Goal: Task Accomplishment & Management: Use online tool/utility

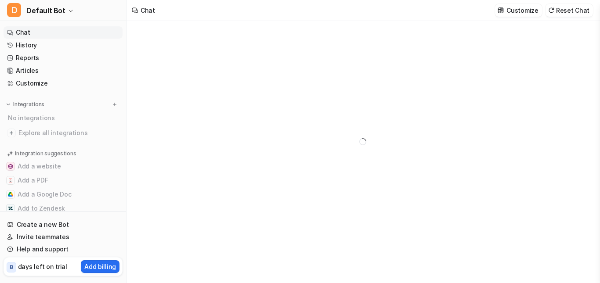
type textarea "**********"
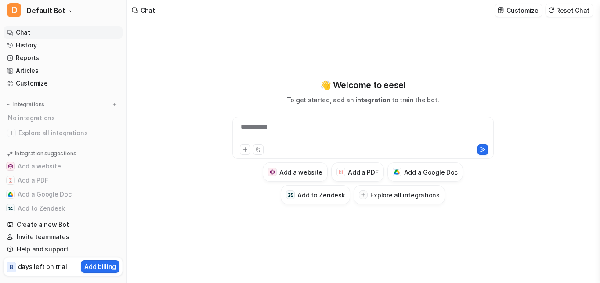
click at [293, 121] on div "**********" at bounding box center [362, 138] width 261 height 42
click at [264, 134] on div "**********" at bounding box center [363, 133] width 257 height 20
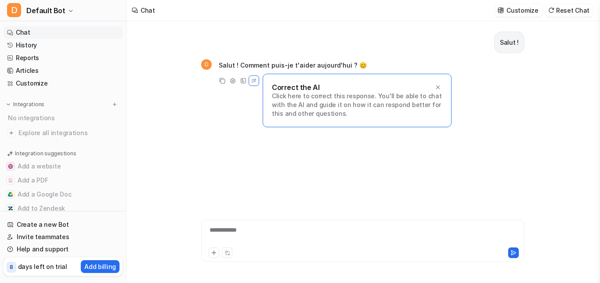
click at [220, 232] on div "**********" at bounding box center [362, 236] width 319 height 20
click at [438, 87] on icon at bounding box center [438, 87] width 6 height 6
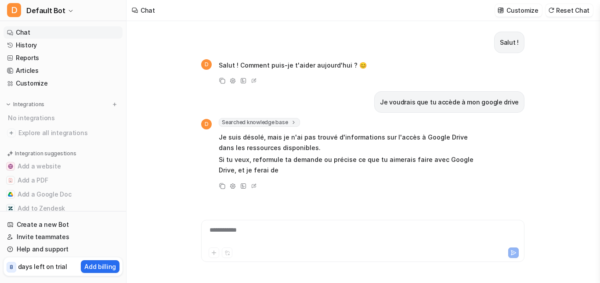
scroll to position [5, 0]
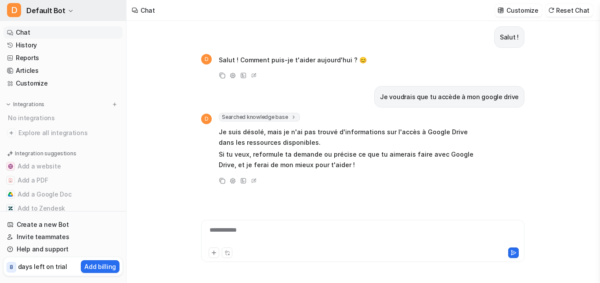
click at [64, 12] on button "D Default Bot" at bounding box center [63, 10] width 126 height 21
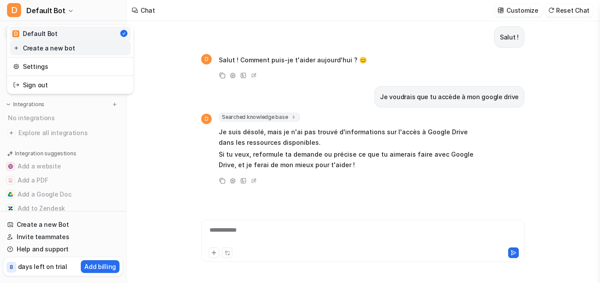
click at [44, 50] on link "Create a new bot" at bounding box center [70, 48] width 121 height 14
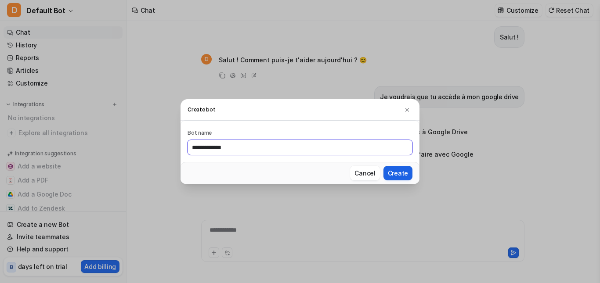
type input "**********"
click at [406, 170] on button "Create" at bounding box center [398, 173] width 29 height 14
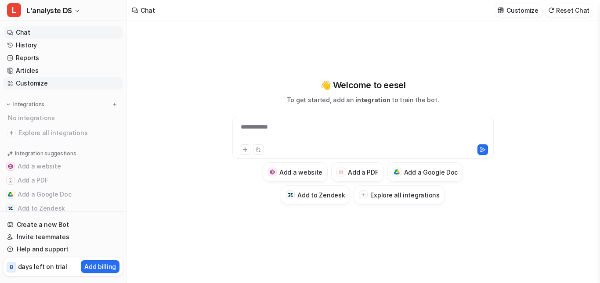
click at [24, 83] on link "Customize" at bounding box center [63, 83] width 119 height 12
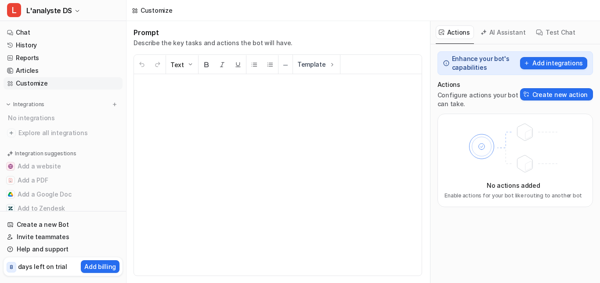
click at [511, 33] on button "AI Assistant" at bounding box center [504, 32] width 52 height 14
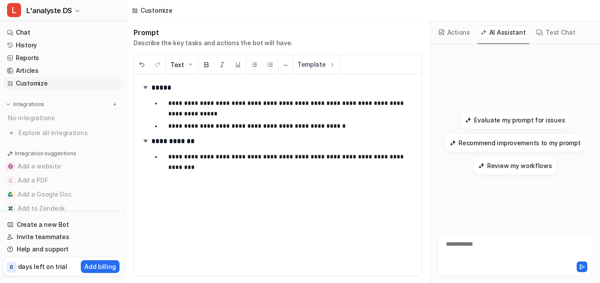
click at [455, 32] on button "Actions" at bounding box center [455, 32] width 38 height 14
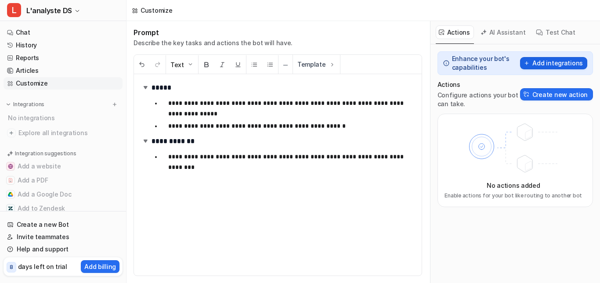
click at [545, 64] on button "Add integrations" at bounding box center [553, 63] width 67 height 12
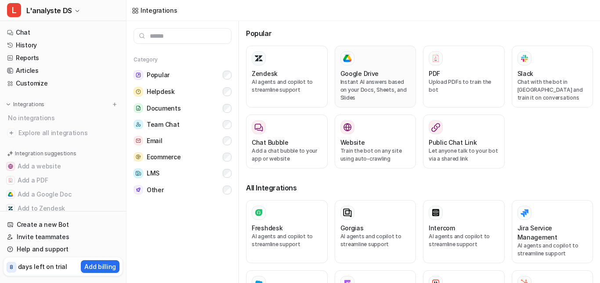
click at [374, 67] on div "Google Drive Instant AI answers based on your Docs, Sheets, and Slides" at bounding box center [376, 76] width 70 height 51
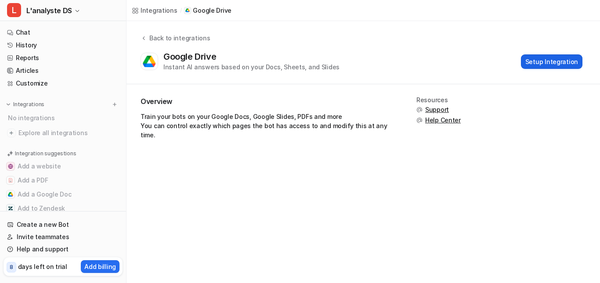
click at [543, 62] on button "Setup Integration" at bounding box center [552, 61] width 62 height 14
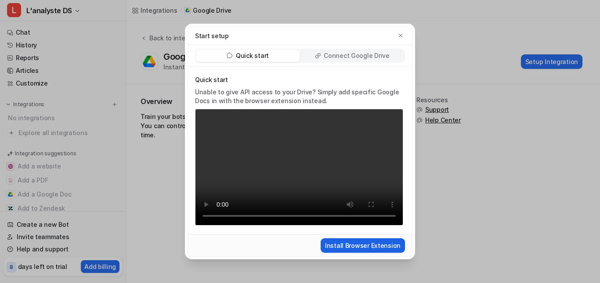
click at [353, 243] on button "Install Browser Extension" at bounding box center [363, 246] width 84 height 14
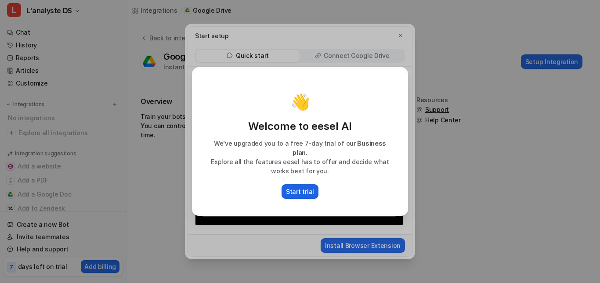
click at [297, 188] on p "Start trial" at bounding box center [300, 191] width 28 height 9
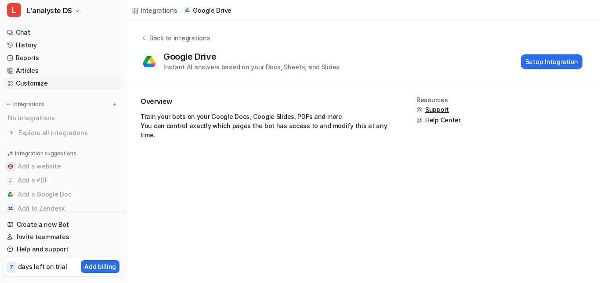
click at [22, 80] on link "Customize" at bounding box center [63, 83] width 119 height 12
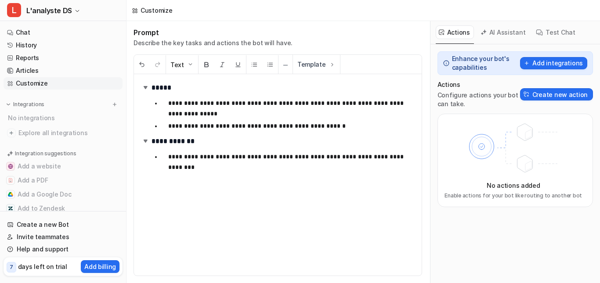
click at [510, 30] on button "AI Assistant" at bounding box center [504, 32] width 52 height 14
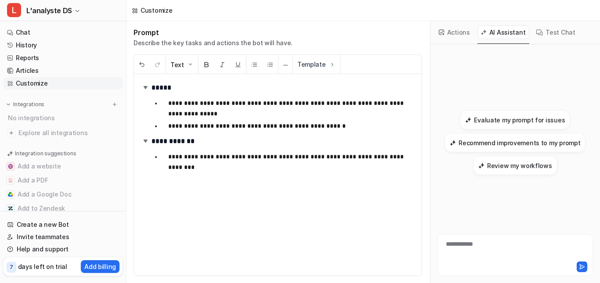
click at [453, 33] on button "Actions" at bounding box center [455, 32] width 38 height 14
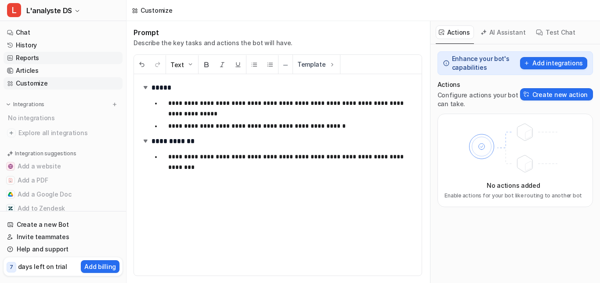
click at [28, 58] on link "Reports" at bounding box center [63, 58] width 119 height 12
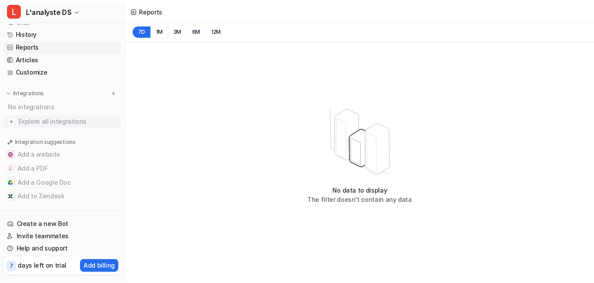
scroll to position [18, 0]
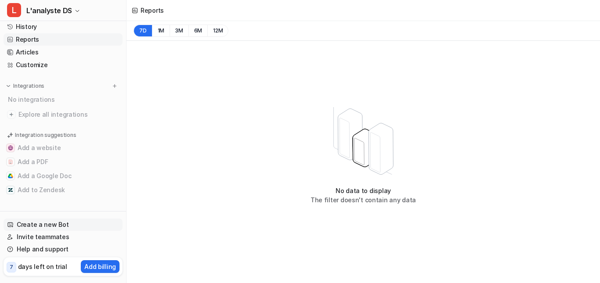
click at [34, 225] on link "Create a new Bot" at bounding box center [63, 225] width 119 height 12
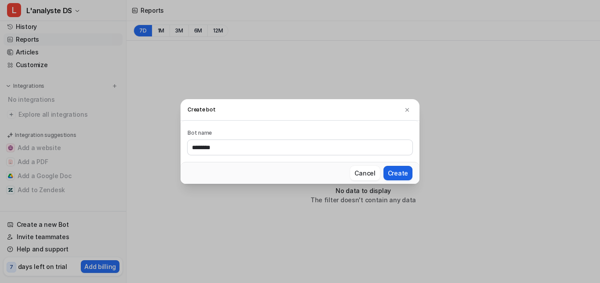
type input "********"
click at [404, 173] on button "Create" at bounding box center [398, 173] width 29 height 14
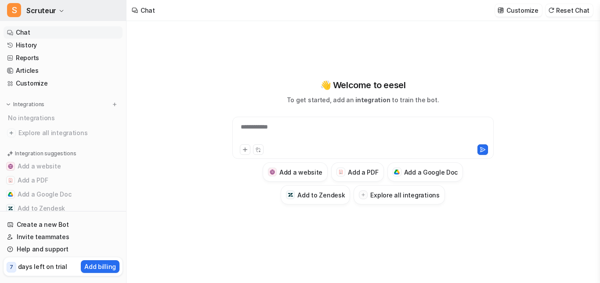
click at [59, 10] on icon "button" at bounding box center [61, 10] width 5 height 5
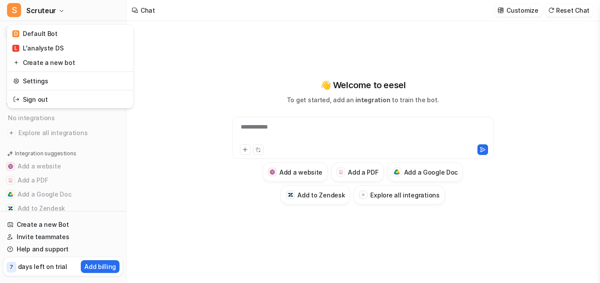
click at [247, 65] on div "**********" at bounding box center [300, 141] width 600 height 283
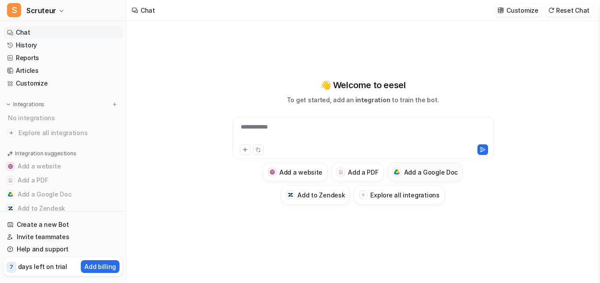
click at [422, 174] on h3 "Add a Google Doc" at bounding box center [431, 172] width 54 height 9
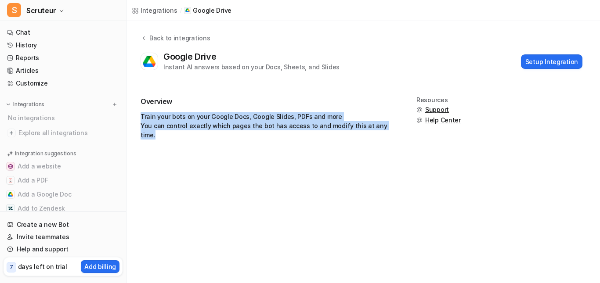
drag, startPoint x: 286, startPoint y: 124, endPoint x: 140, endPoint y: 117, distance: 146.0
click at [140, 117] on div "Overview Train your bots on your Google Docs, Google Slides, PDFs and more You …" at bounding box center [364, 121] width 474 height 75
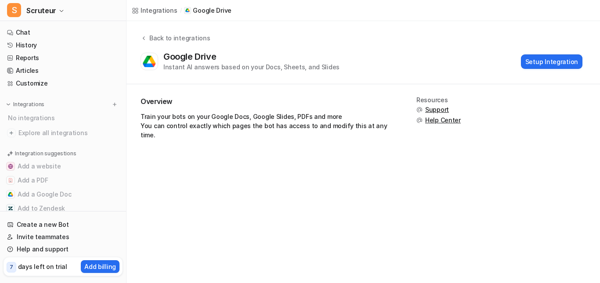
drag, startPoint x: 181, startPoint y: 117, endPoint x: 283, endPoint y: 81, distance: 107.1
drag, startPoint x: 283, startPoint y: 81, endPoint x: 259, endPoint y: 97, distance: 28.3
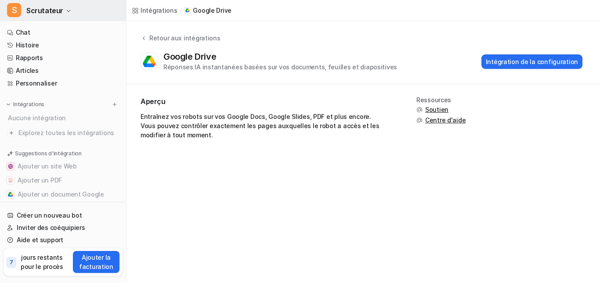
click at [59, 10] on font "Scrutateur" at bounding box center [44, 10] width 37 height 9
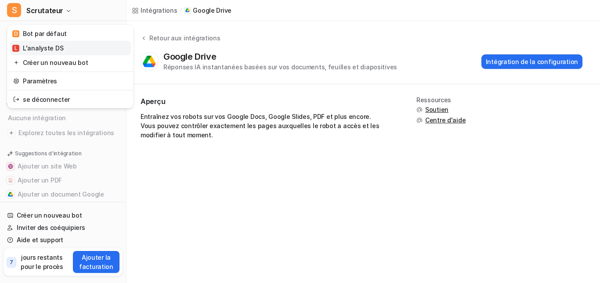
click at [34, 48] on font "L'analyste DS" at bounding box center [43, 47] width 40 height 7
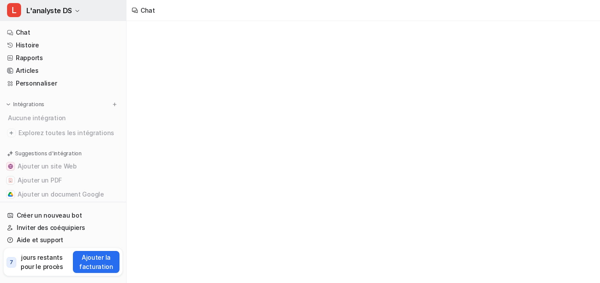
click at [66, 7] on font "L'analyste DS" at bounding box center [49, 10] width 46 height 9
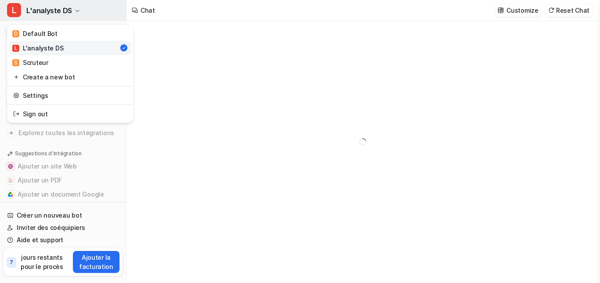
type textarea "**********"
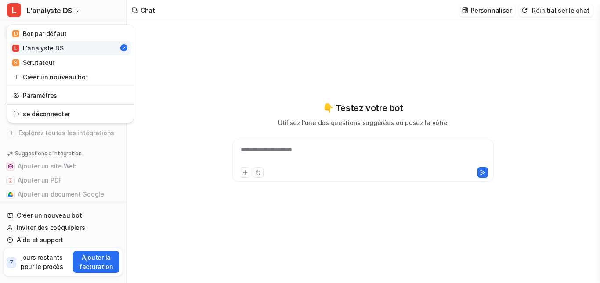
drag, startPoint x: 30, startPoint y: 33, endPoint x: 221, endPoint y: 204, distance: 256.0
click at [237, 215] on div "**********" at bounding box center [300, 141] width 600 height 283
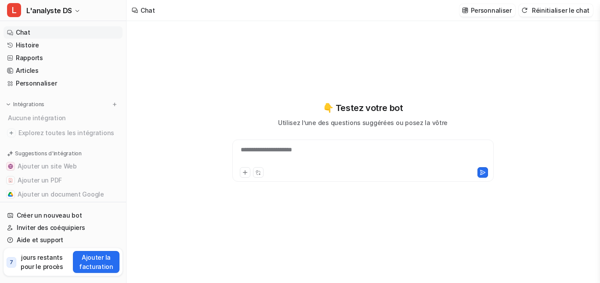
scroll to position [28, 0]
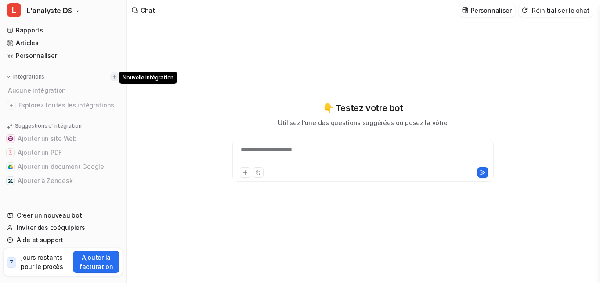
click at [112, 76] on img at bounding box center [115, 77] width 6 height 6
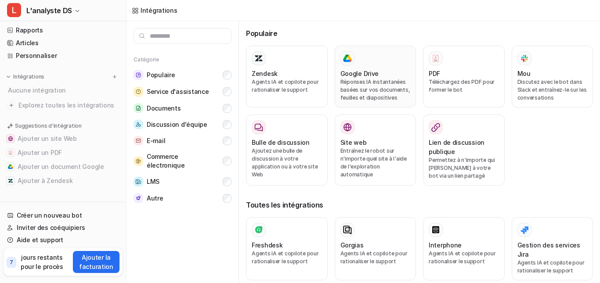
click at [363, 70] on font "Google Drive" at bounding box center [360, 73] width 39 height 7
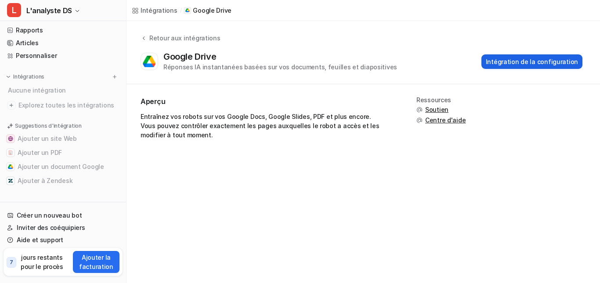
click at [518, 59] on font "Intégration de la configuration" at bounding box center [532, 61] width 92 height 7
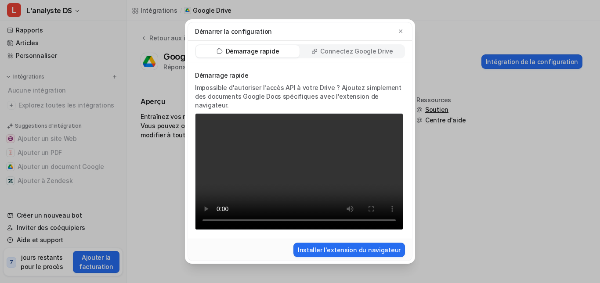
click at [355, 55] on font "Connectez Google Drive" at bounding box center [356, 50] width 73 height 7
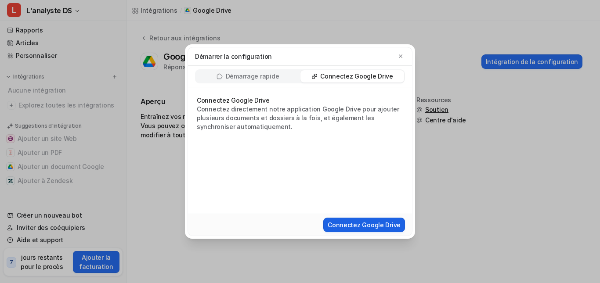
click at [358, 227] on font "Connectez Google Drive" at bounding box center [364, 224] width 73 height 7
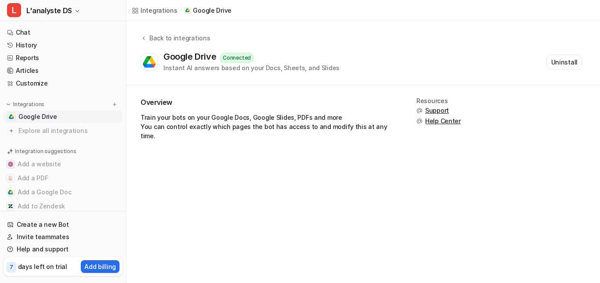
click at [31, 114] on span "Google Drive" at bounding box center [37, 116] width 39 height 9
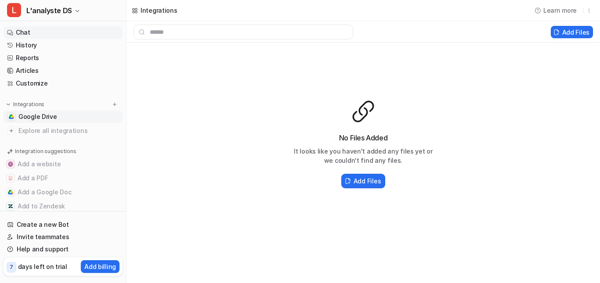
click at [29, 29] on link "Chat" at bounding box center [63, 32] width 119 height 12
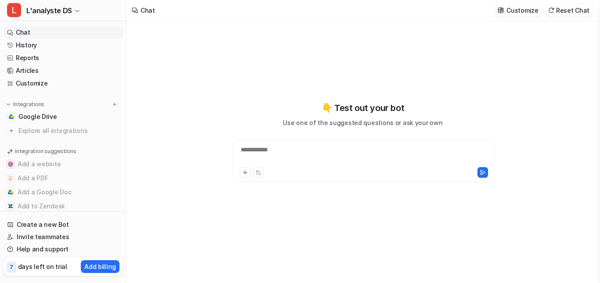
type textarea "**********"
click at [302, 146] on div at bounding box center [363, 155] width 257 height 20
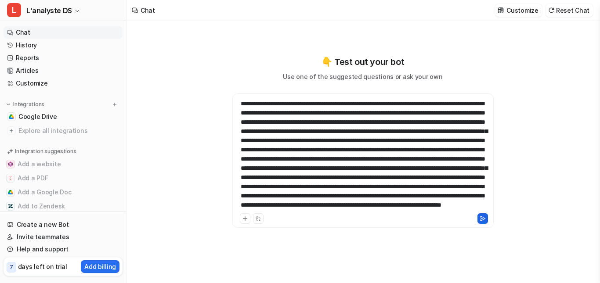
click at [485, 218] on icon at bounding box center [483, 219] width 6 height 6
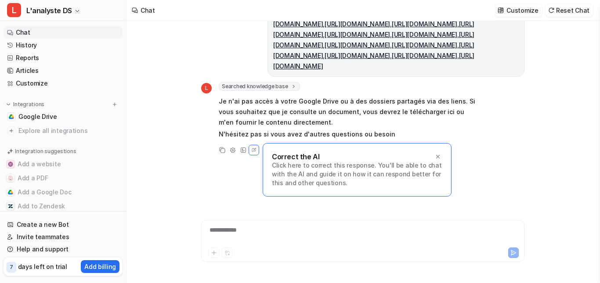
scroll to position [261, 0]
click at [319, 229] on div "**********" at bounding box center [362, 236] width 319 height 20
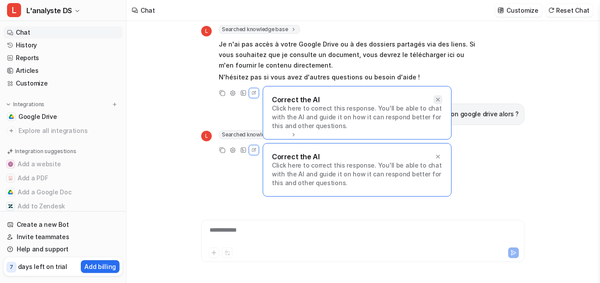
click at [439, 100] on icon at bounding box center [438, 100] width 4 height 4
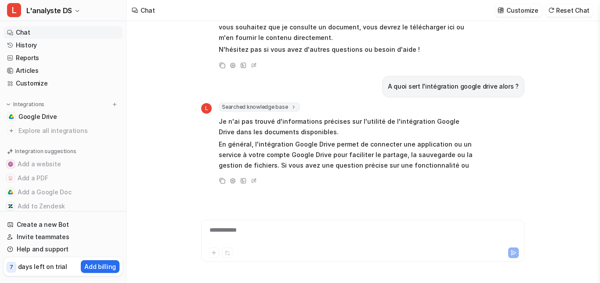
scroll to position [356, 0]
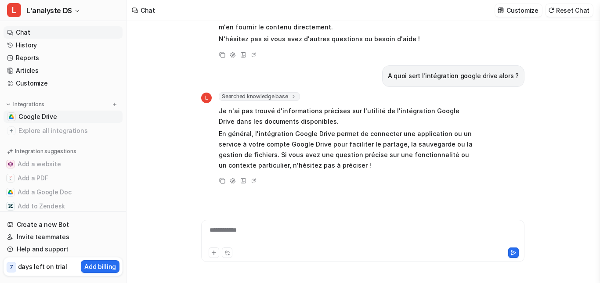
click at [45, 115] on span "Google Drive" at bounding box center [37, 116] width 39 height 9
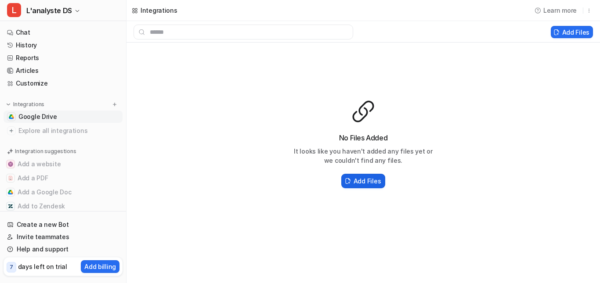
click at [366, 186] on button "Add Files" at bounding box center [363, 181] width 44 height 14
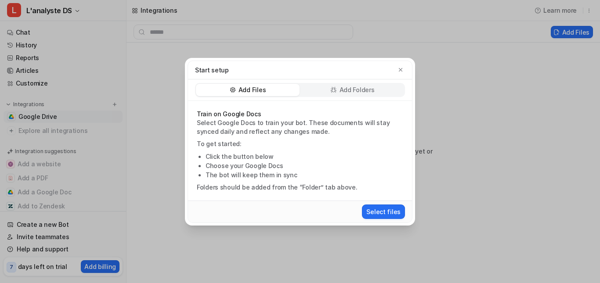
click at [352, 90] on p "Add Folders" at bounding box center [357, 90] width 35 height 9
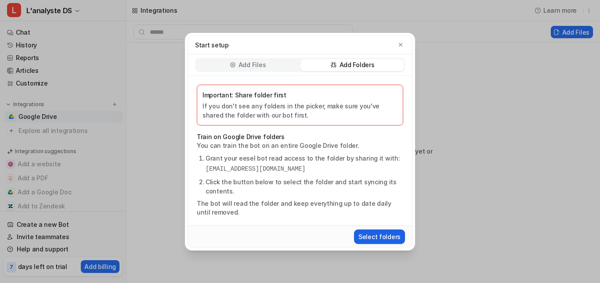
click at [382, 234] on button "Select folders" at bounding box center [379, 237] width 51 height 14
click at [377, 241] on button "Select folders" at bounding box center [379, 237] width 51 height 14
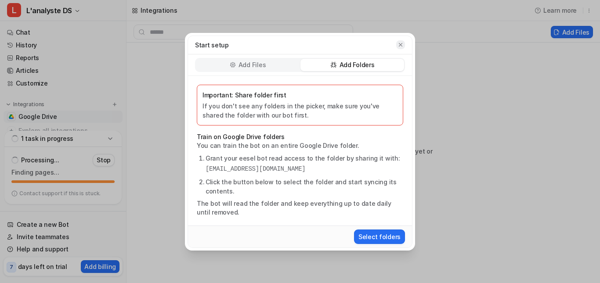
click at [400, 44] on icon "button" at bounding box center [401, 45] width 4 height 4
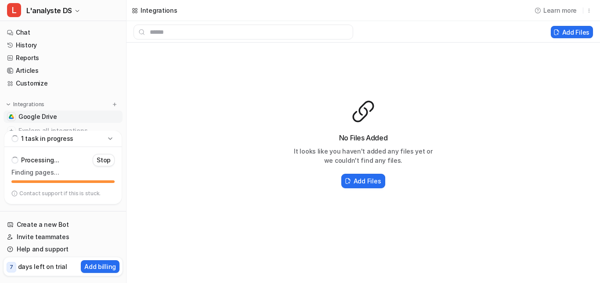
click at [108, 138] on icon at bounding box center [110, 138] width 9 height 9
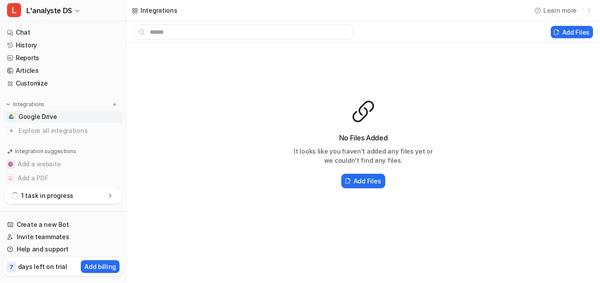
click at [110, 195] on icon at bounding box center [110, 196] width 2 height 4
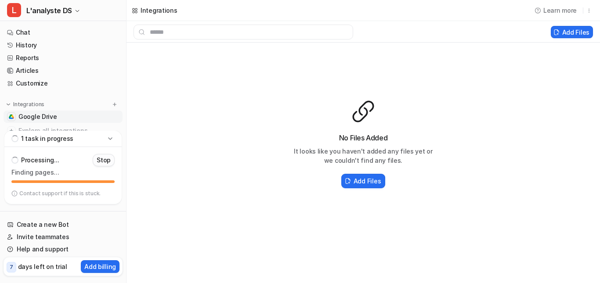
click at [104, 161] on p "Stop" at bounding box center [104, 160] width 14 height 9
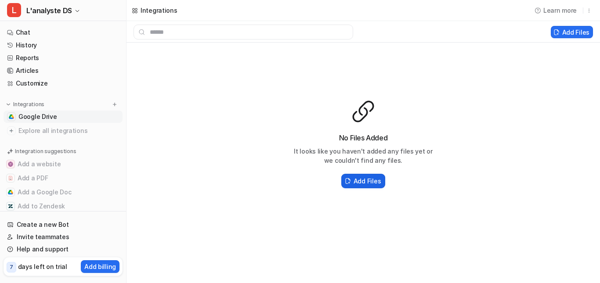
click at [357, 182] on h2 "Add Files" at bounding box center [367, 181] width 27 height 9
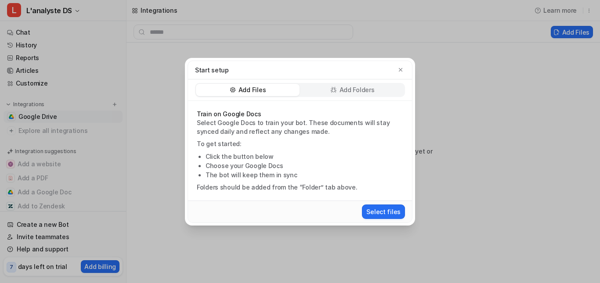
click at [342, 92] on p "Add Folders" at bounding box center [357, 90] width 35 height 9
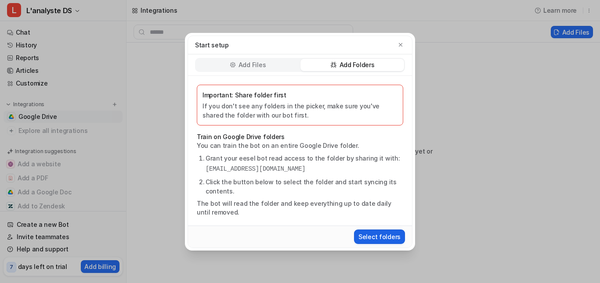
click at [387, 235] on button "Select folders" at bounding box center [379, 237] width 51 height 14
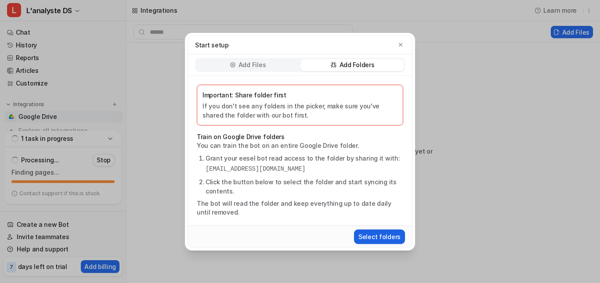
click at [393, 243] on button "Select folders" at bounding box center [379, 237] width 51 height 14
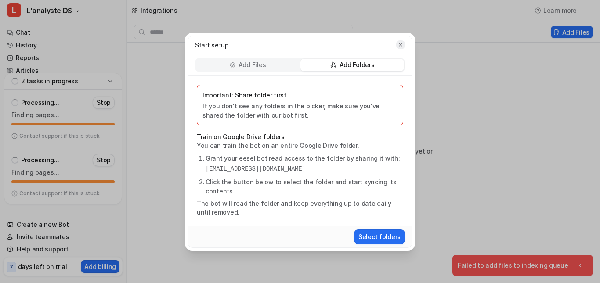
click at [399, 44] on icon "button" at bounding box center [401, 45] width 6 height 6
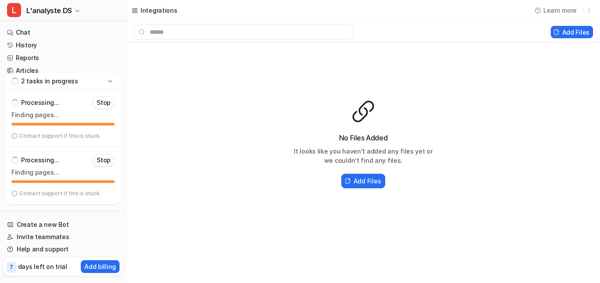
click at [105, 157] on p "Stop" at bounding box center [104, 160] width 14 height 9
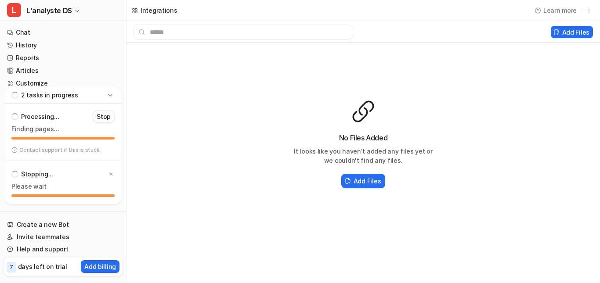
click at [106, 123] on button "Stop" at bounding box center [104, 117] width 22 height 12
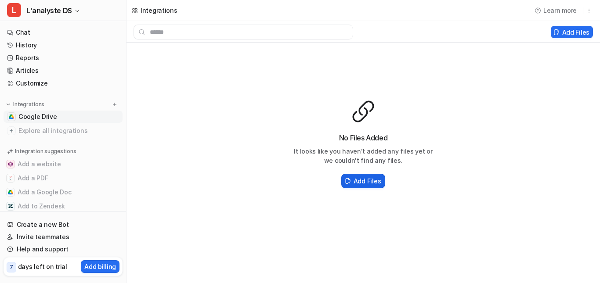
click at [376, 182] on h2 "Add Files" at bounding box center [367, 181] width 27 height 9
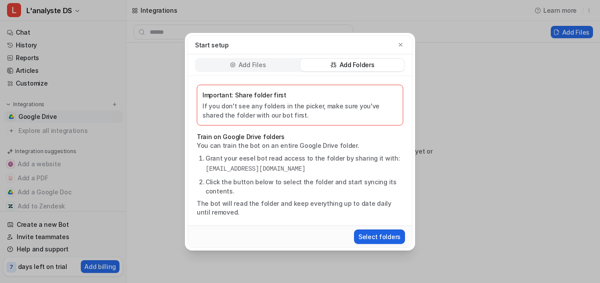
click at [373, 233] on button "Select folders" at bounding box center [379, 237] width 51 height 14
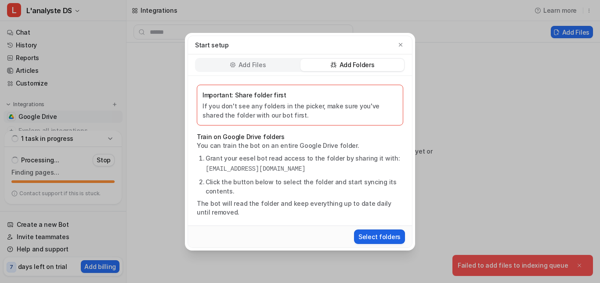
click at [384, 236] on button "Select folders" at bounding box center [379, 237] width 51 height 14
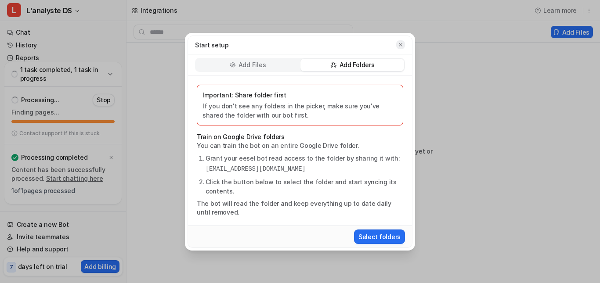
click at [398, 46] on icon "button" at bounding box center [401, 45] width 6 height 6
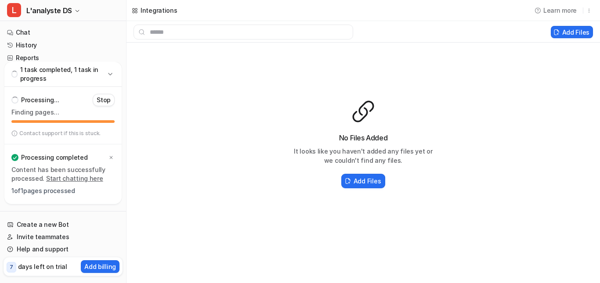
click at [55, 179] on link "Start chatting here" at bounding box center [74, 178] width 57 height 7
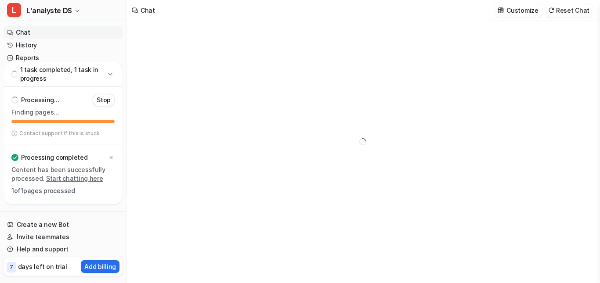
type textarea "**********"
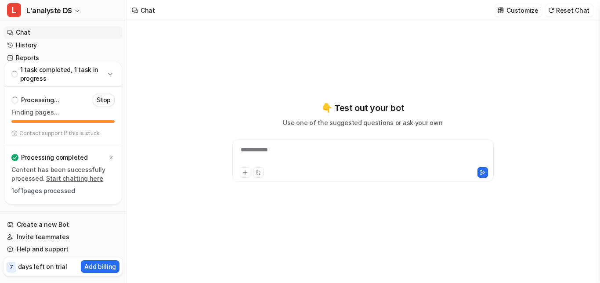
click at [282, 152] on div "**********" at bounding box center [363, 155] width 257 height 20
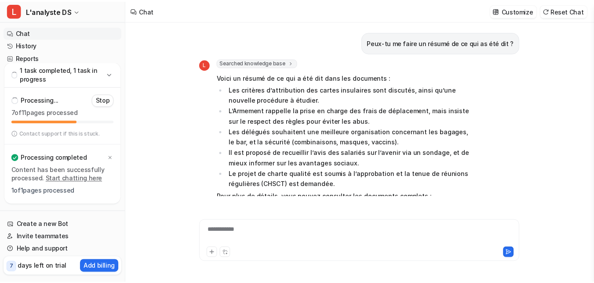
scroll to position [44, 0]
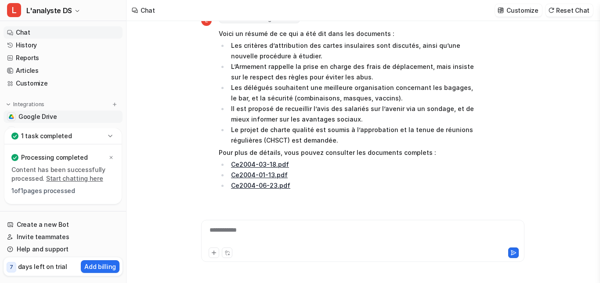
click at [37, 115] on span "Google Drive" at bounding box center [37, 116] width 39 height 9
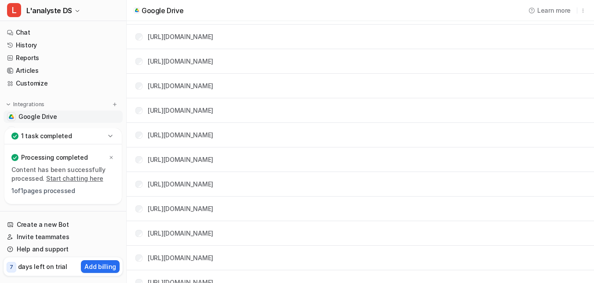
scroll to position [72, 0]
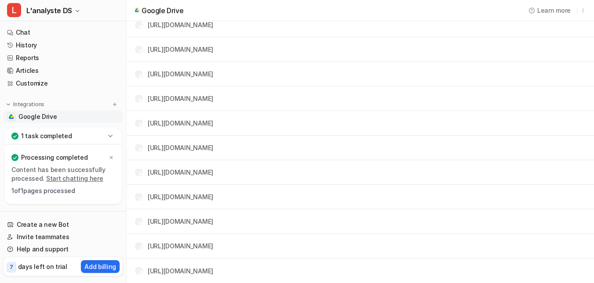
click at [45, 135] on p "1 task completed" at bounding box center [46, 136] width 51 height 9
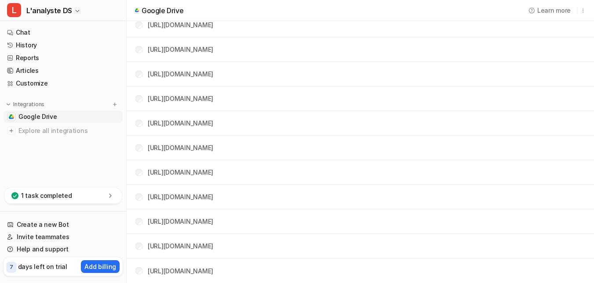
click at [68, 197] on p "1 task completed" at bounding box center [46, 196] width 51 height 9
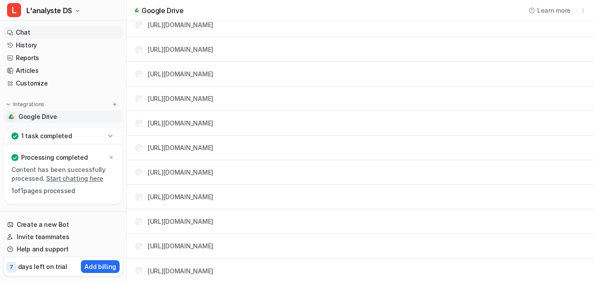
click at [28, 31] on link "Chat" at bounding box center [63, 32] width 119 height 12
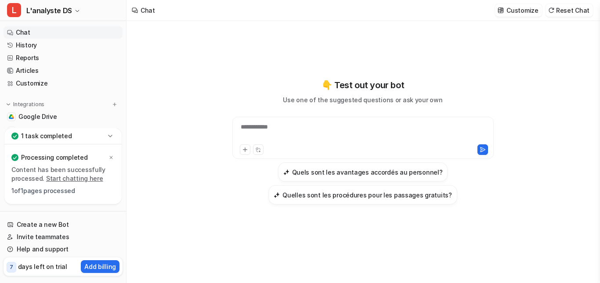
click at [112, 134] on icon at bounding box center [110, 136] width 9 height 9
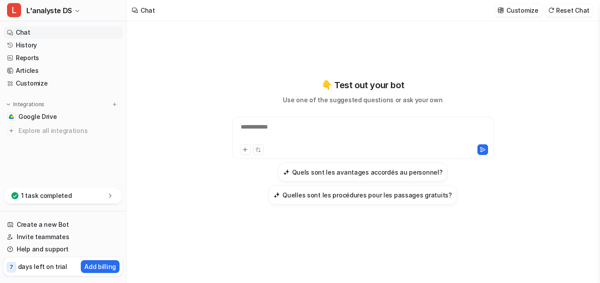
click at [78, 200] on div "1 task completed" at bounding box center [62, 196] width 117 height 16
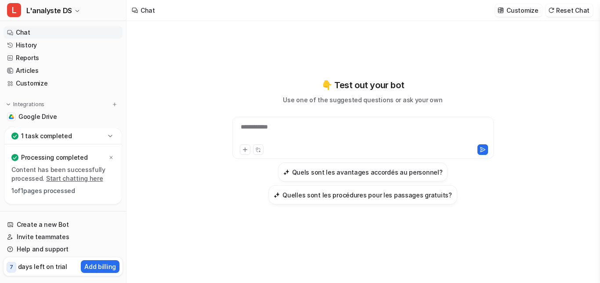
click at [17, 138] on icon at bounding box center [14, 136] width 7 height 7
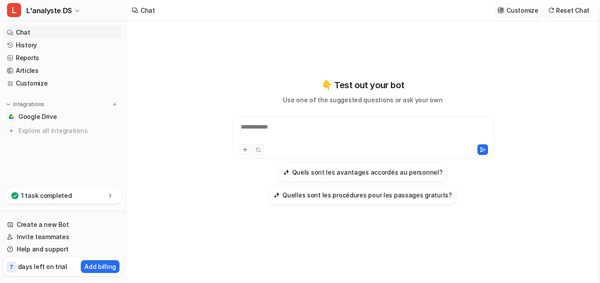
click at [112, 195] on icon at bounding box center [110, 196] width 9 height 9
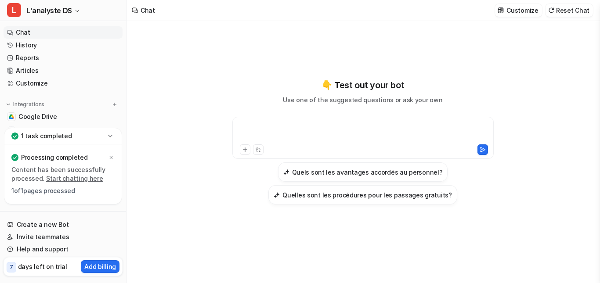
click at [268, 131] on div at bounding box center [363, 133] width 257 height 20
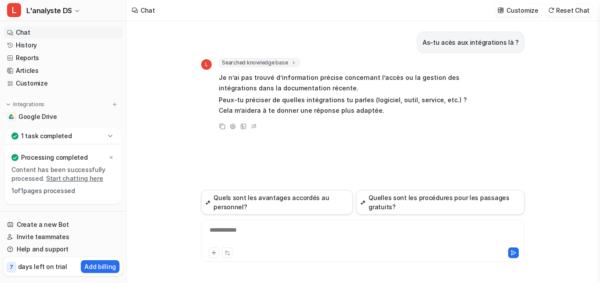
click at [62, 179] on link "Start chatting here" at bounding box center [74, 178] width 57 height 7
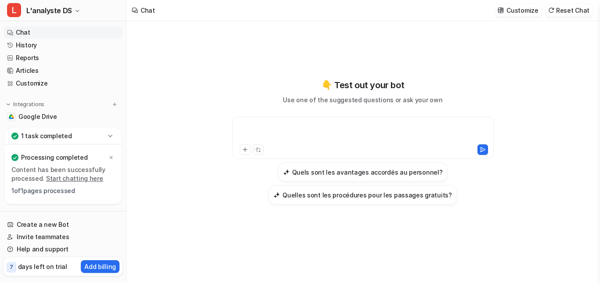
click at [271, 132] on div at bounding box center [363, 133] width 257 height 20
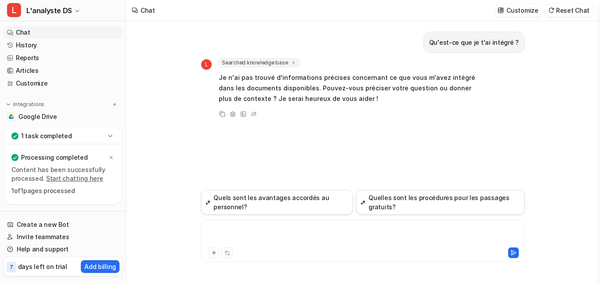
click at [241, 234] on div at bounding box center [362, 236] width 319 height 20
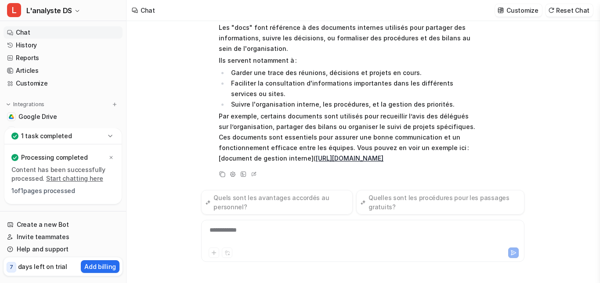
scroll to position [143, 0]
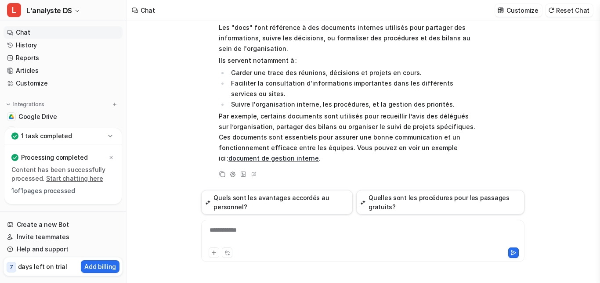
click at [245, 230] on div "**********" at bounding box center [362, 236] width 319 height 20
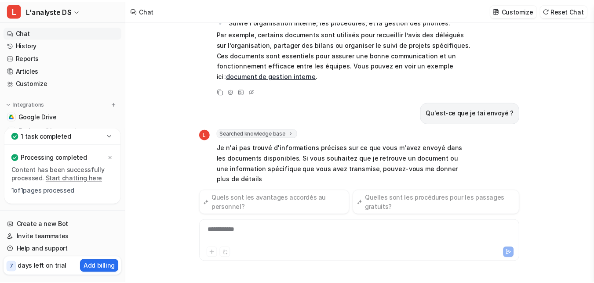
scroll to position [247, 0]
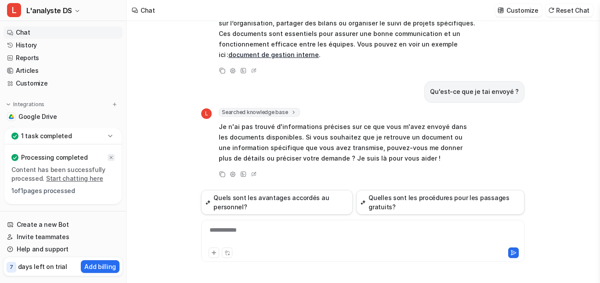
click at [111, 158] on icon at bounding box center [111, 157] width 5 height 5
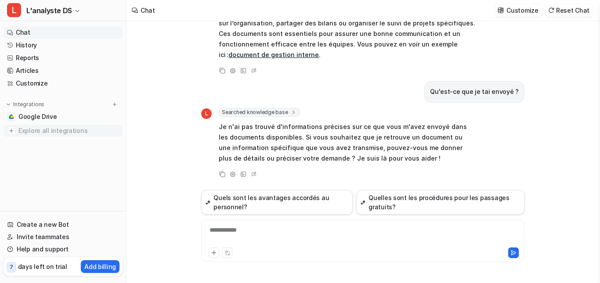
click at [28, 132] on span "Explore all integrations" at bounding box center [68, 131] width 101 height 14
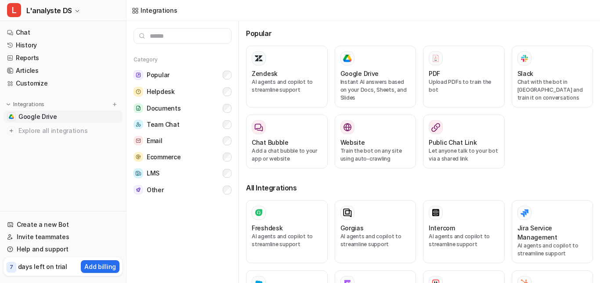
click at [30, 118] on span "Google Drive" at bounding box center [37, 116] width 39 height 9
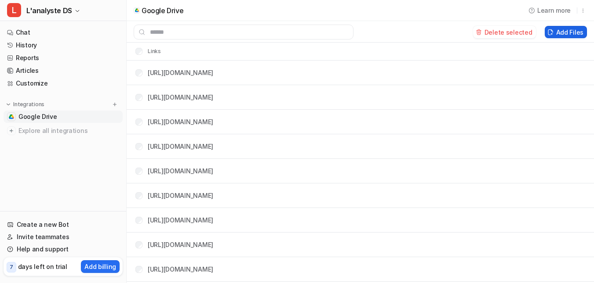
click at [566, 30] on button "Add Files" at bounding box center [565, 32] width 42 height 12
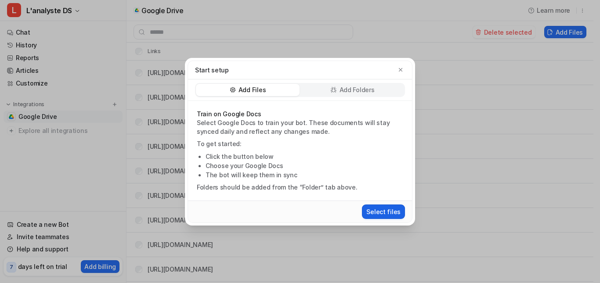
click at [383, 210] on button "Select files" at bounding box center [383, 212] width 43 height 14
click at [399, 71] on icon "button" at bounding box center [401, 70] width 4 height 4
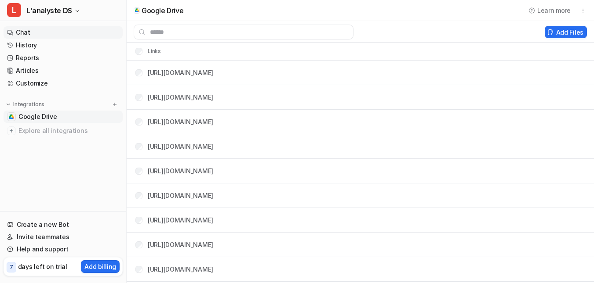
click at [33, 33] on link "Chat" at bounding box center [63, 32] width 119 height 12
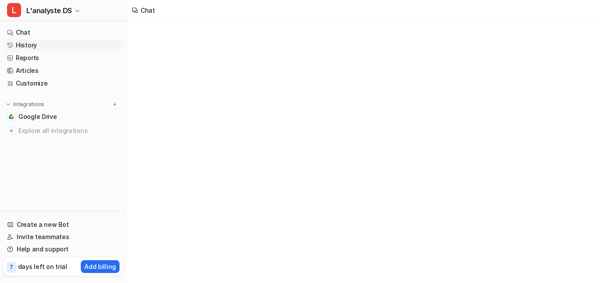
click at [28, 42] on link "History" at bounding box center [63, 45] width 119 height 12
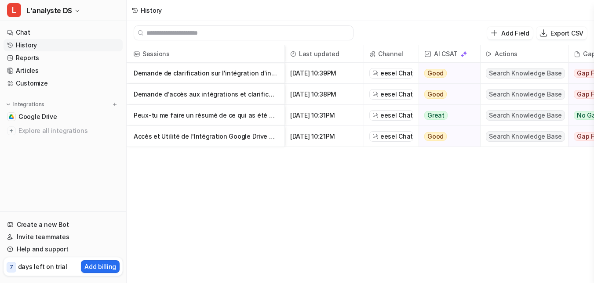
click at [385, 115] on span "eesel Chat" at bounding box center [396, 115] width 33 height 9
click at [22, 56] on link "Reports" at bounding box center [63, 58] width 119 height 12
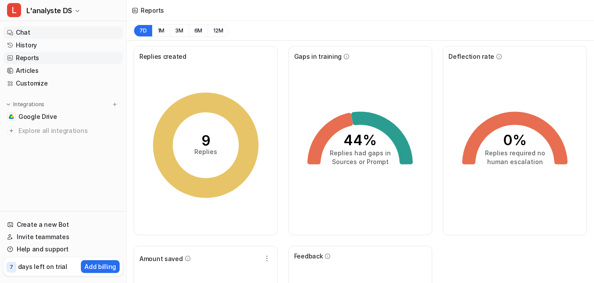
click at [26, 30] on link "Chat" at bounding box center [63, 32] width 119 height 12
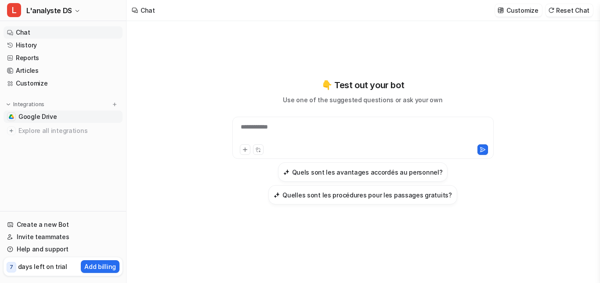
click at [32, 115] on span "Google Drive" at bounding box center [37, 116] width 39 height 9
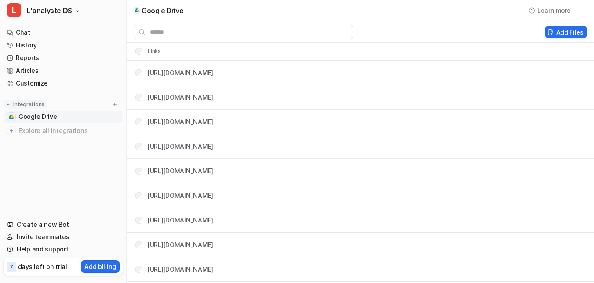
click at [7, 104] on img at bounding box center [8, 104] width 6 height 6
click at [14, 33] on link "Chat" at bounding box center [63, 32] width 119 height 12
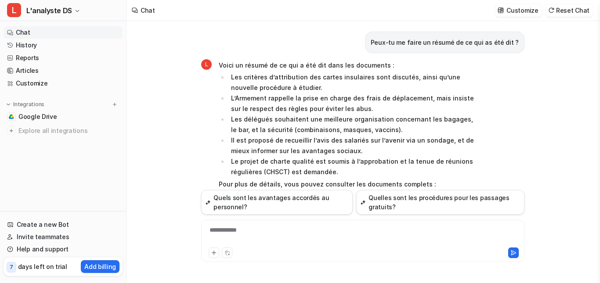
scroll to position [57, 0]
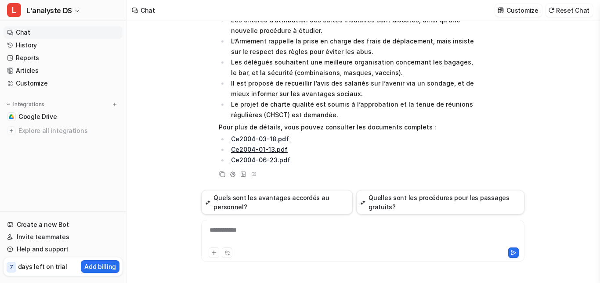
click at [236, 233] on div "**********" at bounding box center [362, 236] width 319 height 20
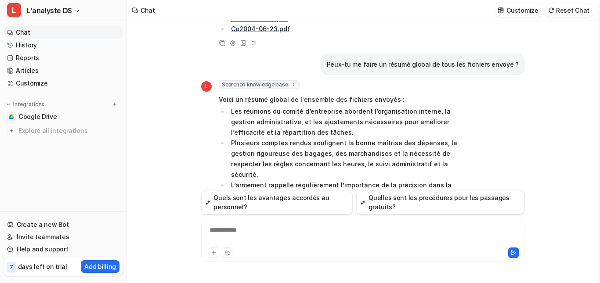
scroll to position [364, 0]
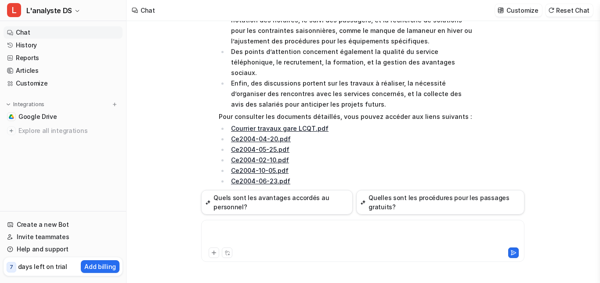
click at [228, 231] on div at bounding box center [362, 236] width 319 height 20
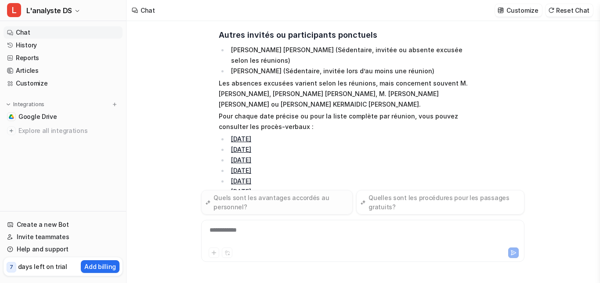
scroll to position [837, 0]
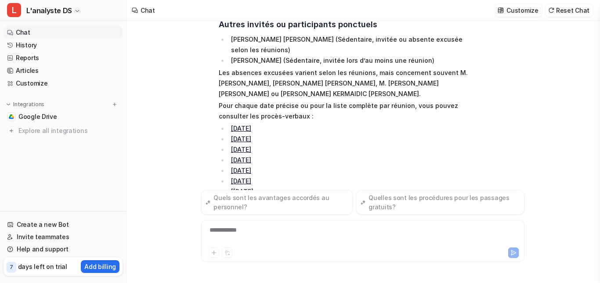
click at [260, 229] on div "**********" at bounding box center [362, 236] width 319 height 20
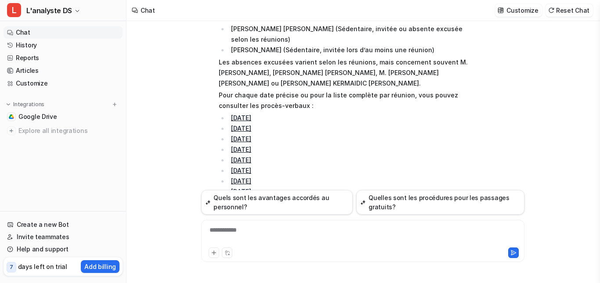
scroll to position [882, 0]
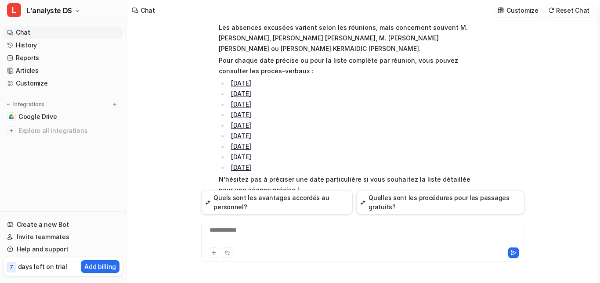
click at [236, 229] on div "**********" at bounding box center [362, 236] width 319 height 20
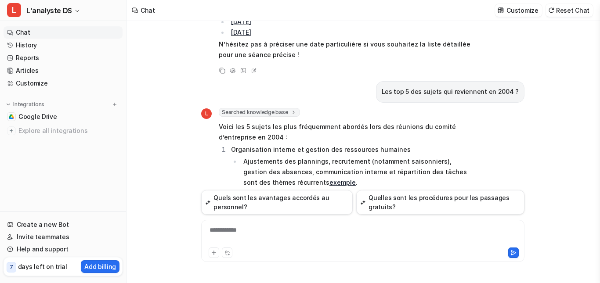
scroll to position [1016, 0]
click at [242, 231] on div "**********" at bounding box center [362, 236] width 319 height 20
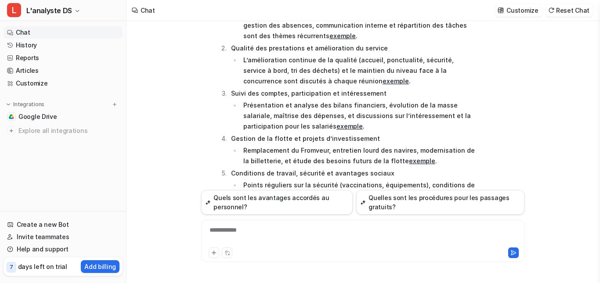
scroll to position [1154, 0]
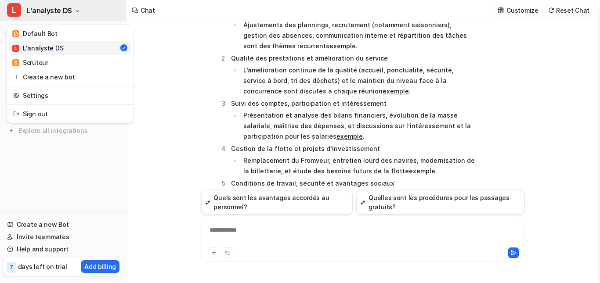
click at [40, 10] on span "L'analyste DS" at bounding box center [49, 10] width 46 height 12
click at [37, 47] on div "L L'analyste DS" at bounding box center [37, 47] width 51 height 9
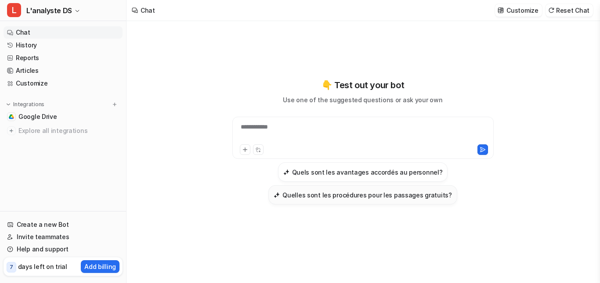
click at [389, 194] on h3 "Quelles sont les procédures pour les passages gratuits?" at bounding box center [368, 195] width 170 height 9
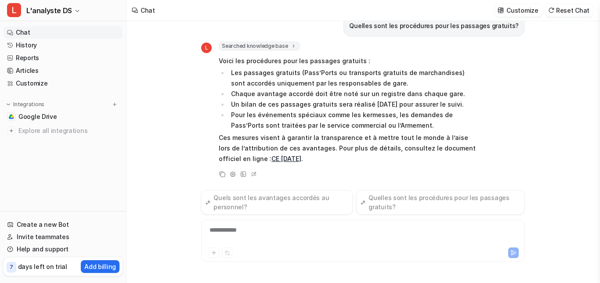
scroll to position [17, 0]
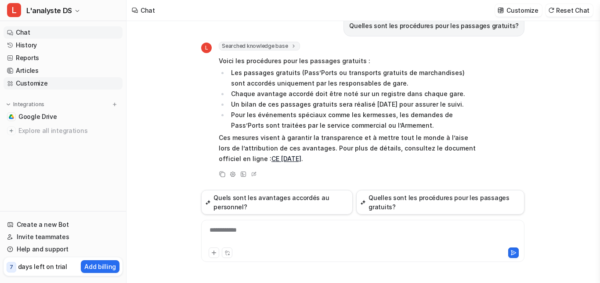
drag, startPoint x: 27, startPoint y: 115, endPoint x: 89, endPoint y: 84, distance: 69.4
click at [89, 84] on link "Customize" at bounding box center [63, 83] width 119 height 12
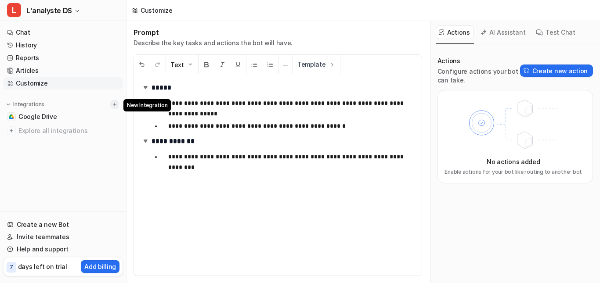
click at [113, 103] on img at bounding box center [115, 104] width 6 height 6
